Goal: Check status

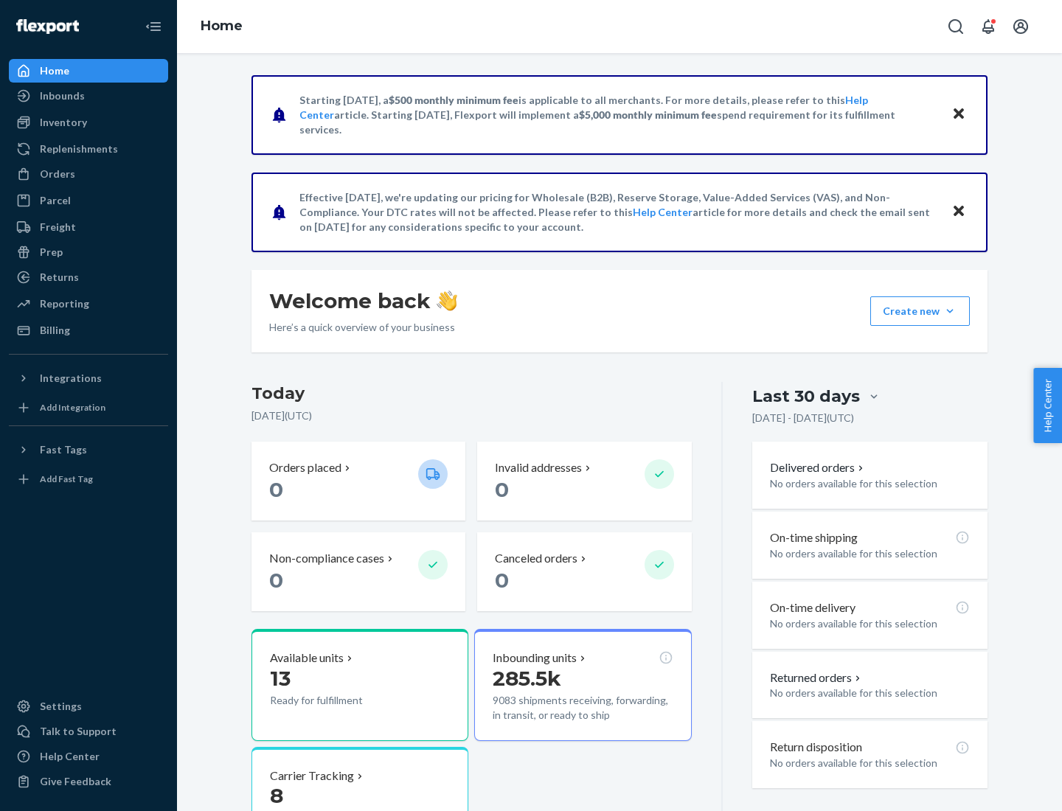
click at [950, 311] on button "Create new Create new inbound Create new order Create new product" at bounding box center [920, 310] width 100 height 29
click at [61, 96] on div "Inbounds" at bounding box center [62, 95] width 45 height 15
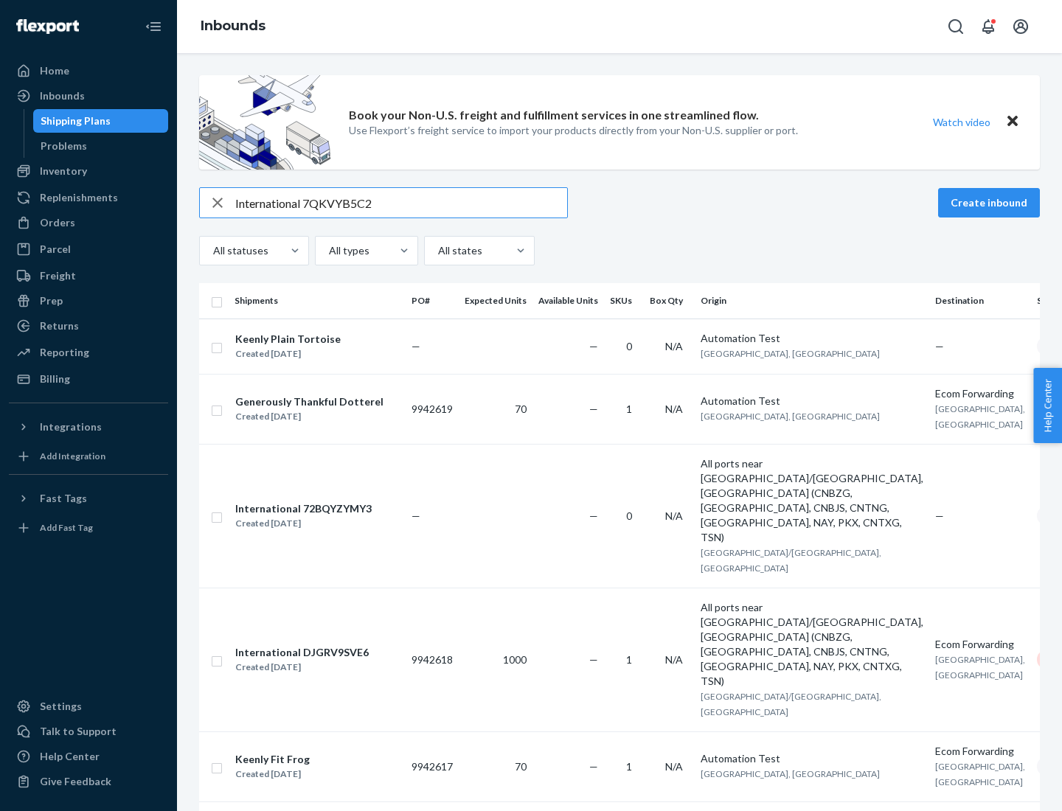
type input "International 7QKVYB5C29"
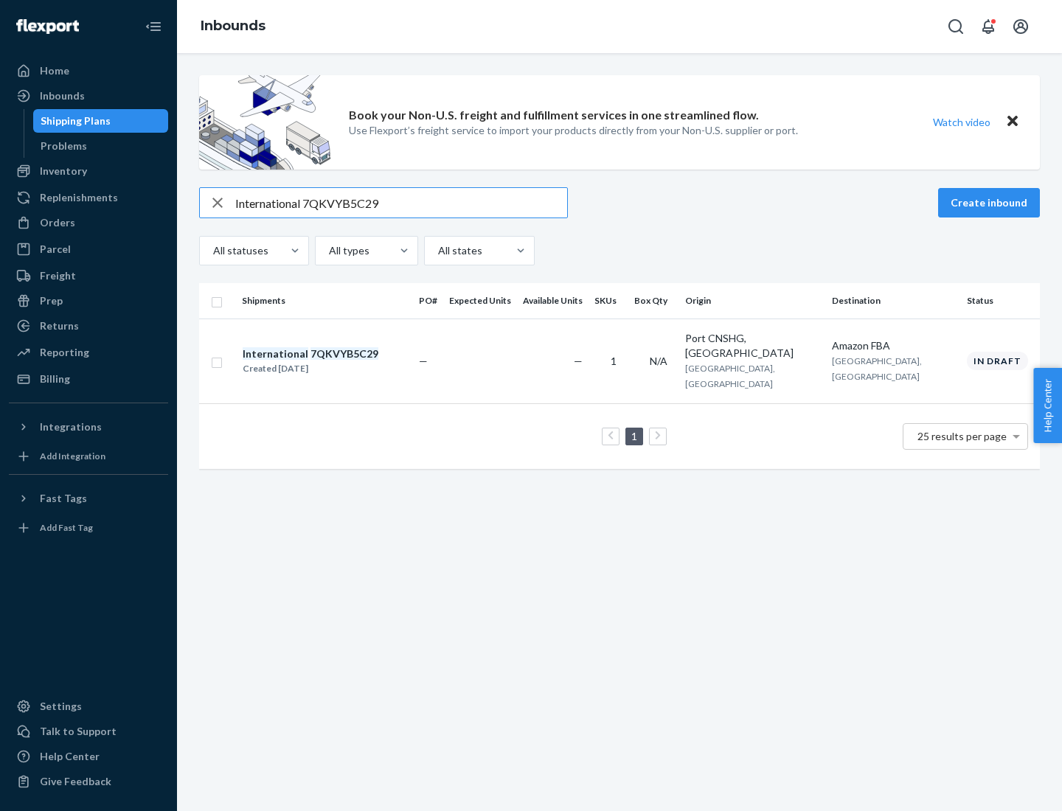
click at [335, 361] on div "Created [DATE]" at bounding box center [311, 368] width 136 height 15
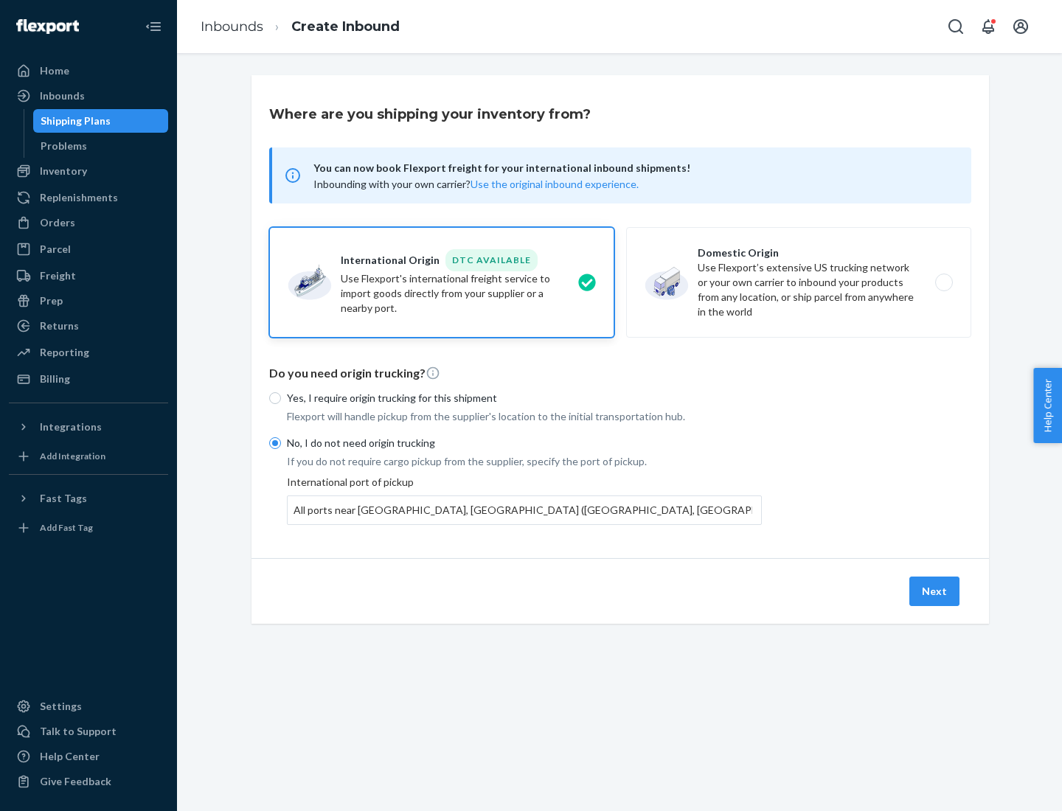
click at [935, 591] on button "Next" at bounding box center [934, 591] width 50 height 29
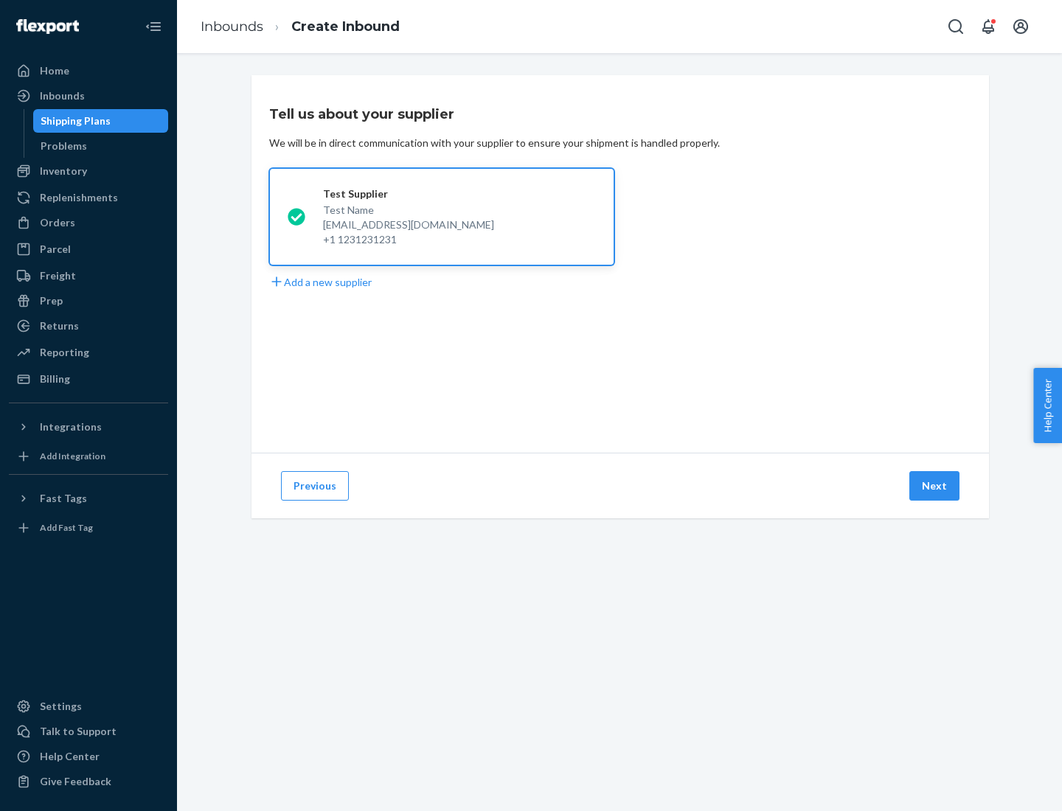
click at [935, 486] on button "Next" at bounding box center [934, 485] width 50 height 29
